Goal: Task Accomplishment & Management: Manage account settings

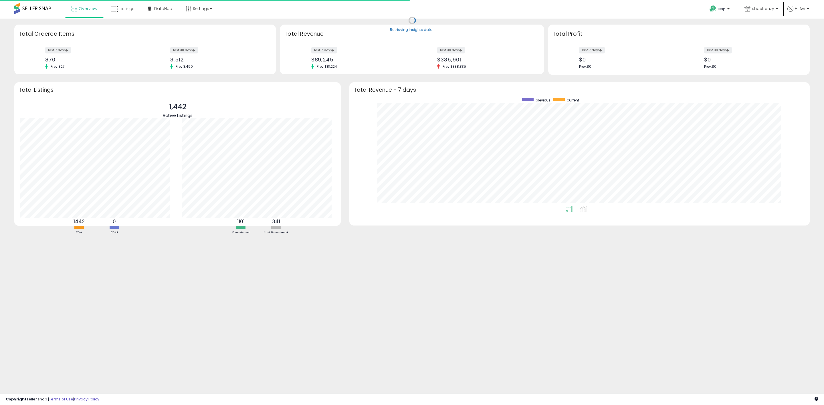
scroll to position [108, 449]
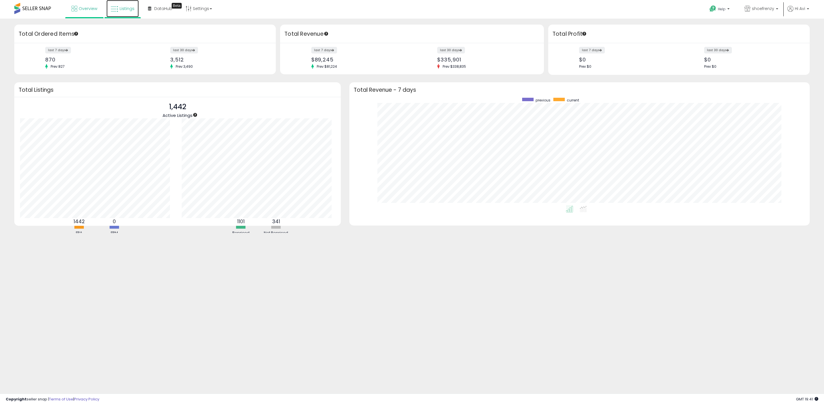
drag, startPoint x: 135, startPoint y: 1, endPoint x: 129, endPoint y: 5, distance: 7.2
click at [135, 1] on link "Listings" at bounding box center [122, 8] width 32 height 17
click at [128, 4] on link "Listings" at bounding box center [122, 8] width 32 height 17
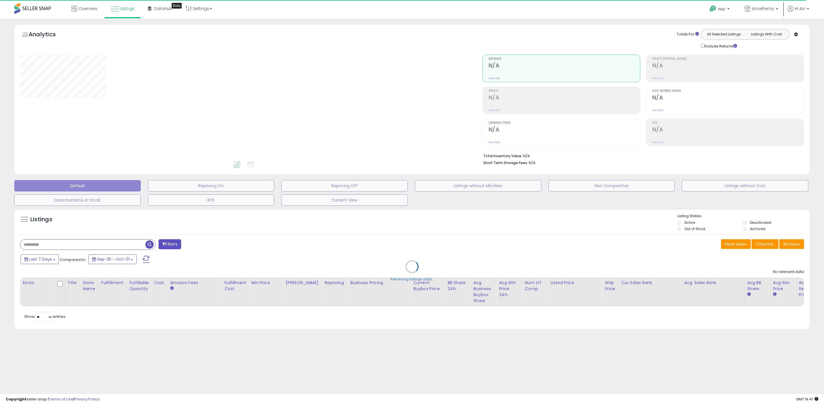
click at [86, 247] on div "Retrieving listings data.." at bounding box center [412, 271] width 804 height 130
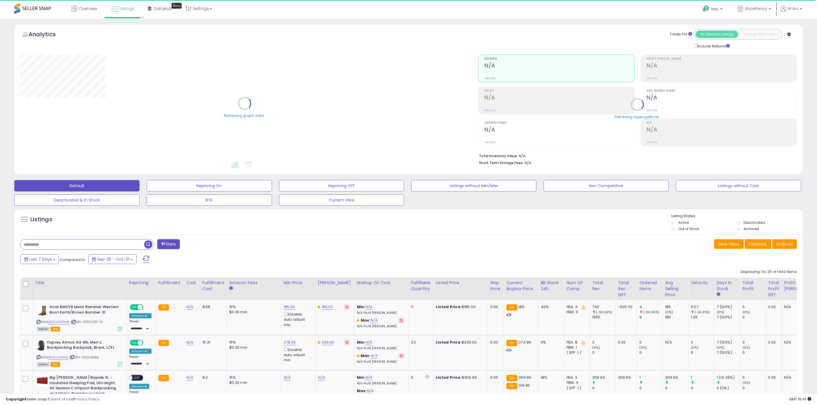
click at [88, 244] on input "text" at bounding box center [82, 245] width 124 height 10
type input "******"
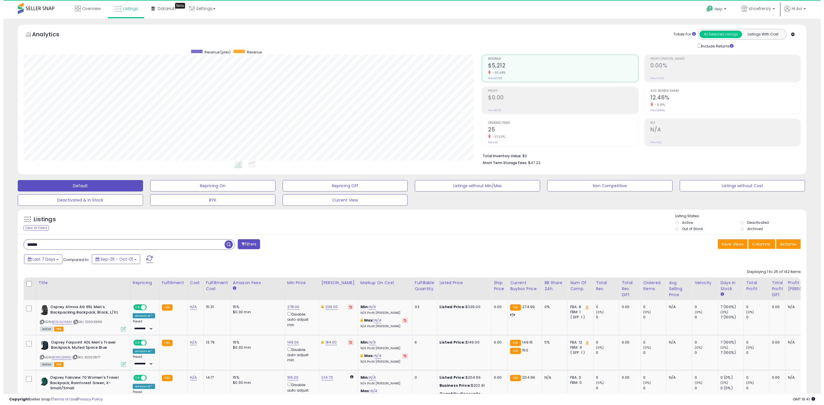
scroll to position [118, 458]
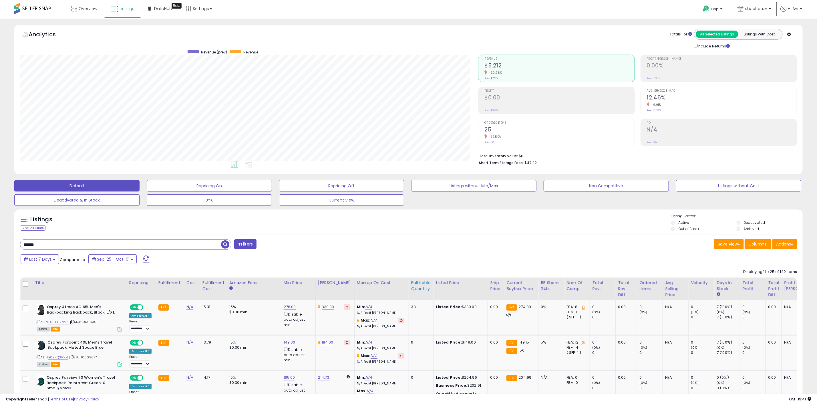
click at [417, 287] on div "Fulfillable Quantity" at bounding box center [421, 286] width 20 height 12
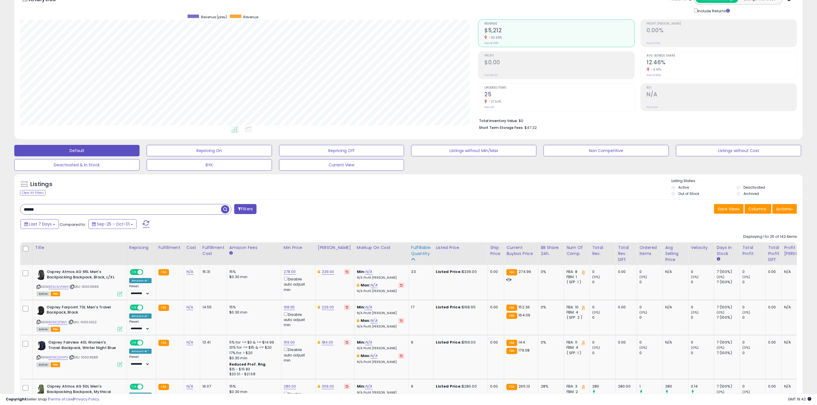
scroll to position [0, 0]
